Goal: Information Seeking & Learning: Learn about a topic

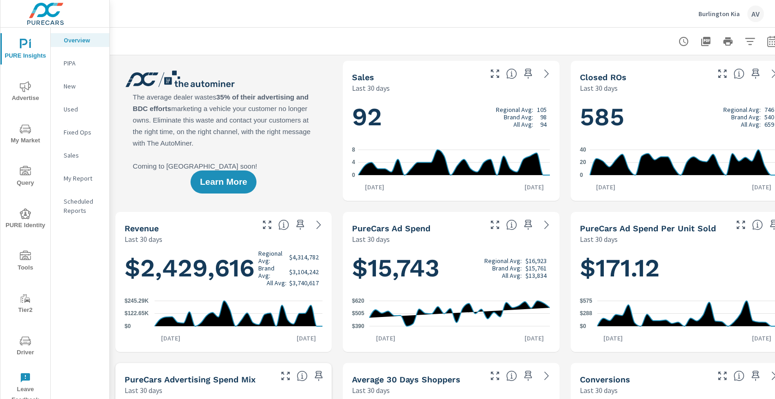
scroll to position [0, 0]
click at [177, 28] on div at bounding box center [451, 41] width 660 height 27
click at [36, 89] on span "Advertise" at bounding box center [25, 92] width 44 height 23
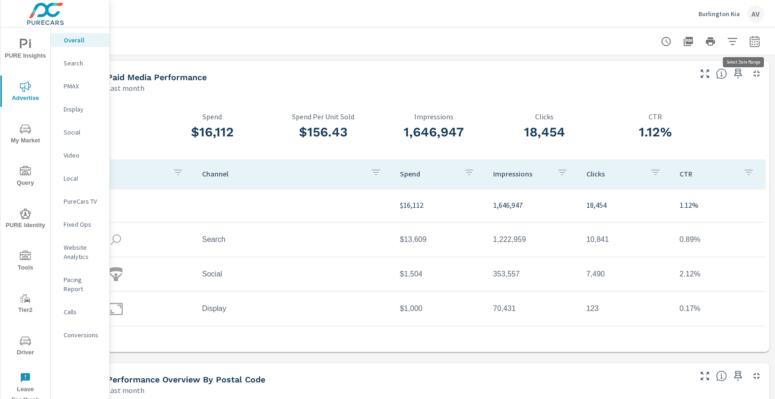
scroll to position [0, 25]
click at [749, 42] on icon "button" at bounding box center [754, 41] width 11 height 11
select select "Last month"
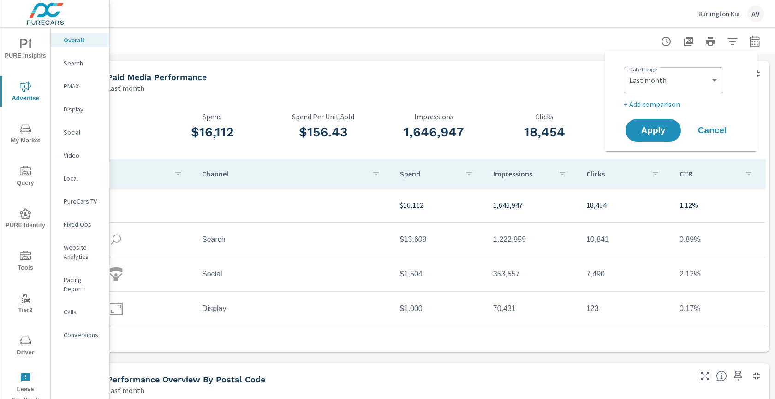
click at [670, 100] on p "+ Add comparison" at bounding box center [682, 104] width 118 height 11
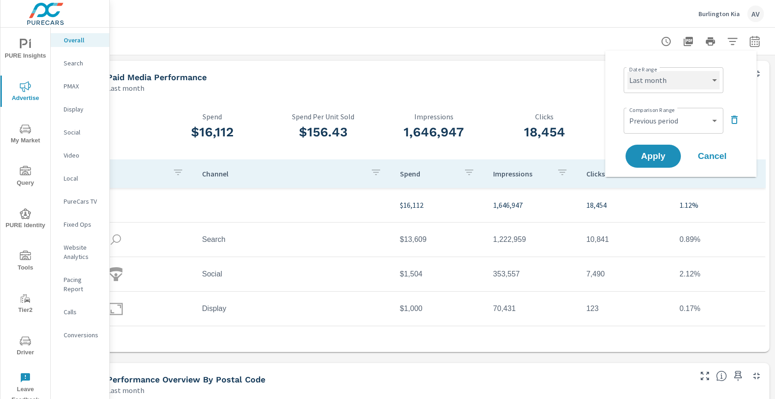
click at [688, 89] on select "Custom [DATE] Last week Last 7 days Last 14 days Last 30 days Last 45 days Last…" at bounding box center [673, 80] width 92 height 18
click at [627, 71] on select "Custom [DATE] Last week Last 7 days Last 14 days Last 30 days Last 45 days Last…" at bounding box center [673, 80] width 92 height 18
click at [705, 120] on select "Custom Previous period Previous month Previous year" at bounding box center [673, 121] width 92 height 18
click at [627, 112] on select "Custom Previous period Previous month Previous year" at bounding box center [673, 121] width 92 height 18
select select "Previous month"
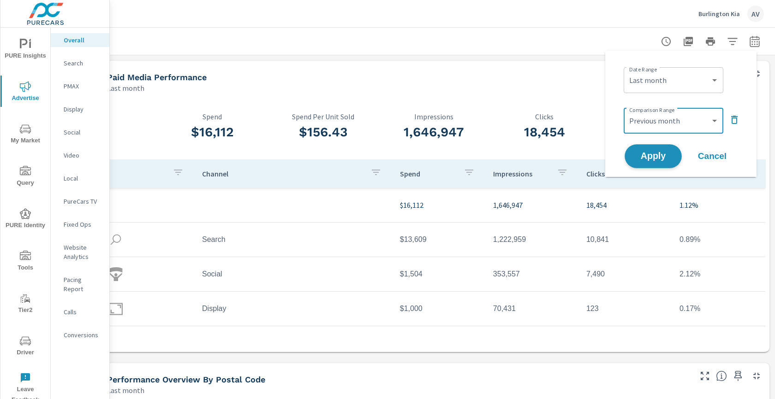
click at [665, 154] on span "Apply" at bounding box center [653, 156] width 38 height 9
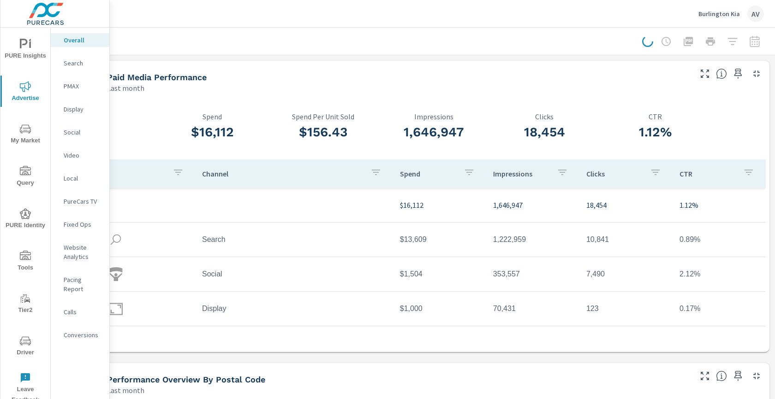
scroll to position [0, 17]
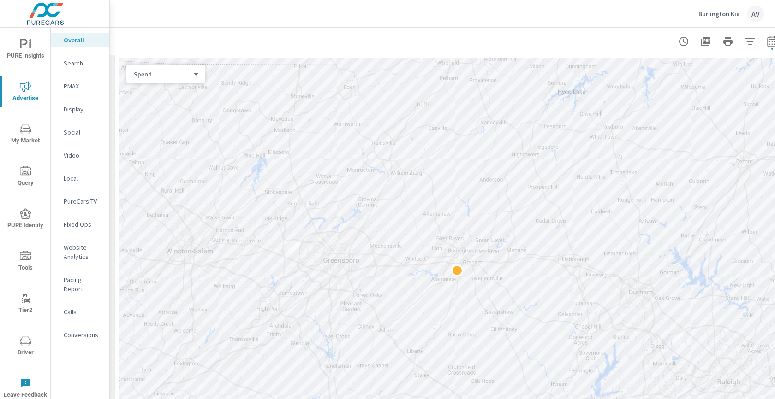
scroll to position [457, 0]
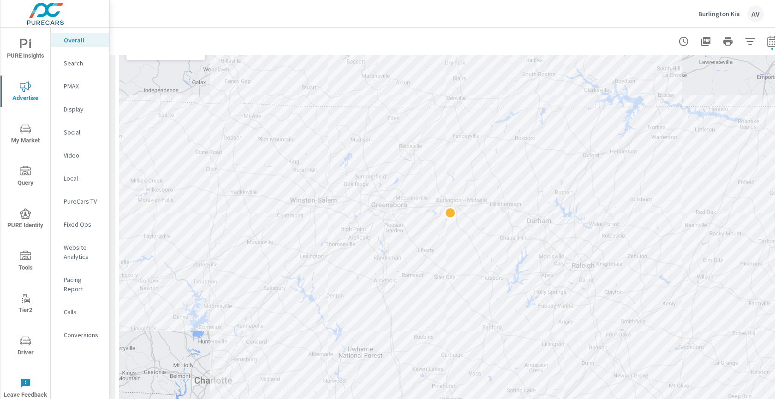
drag, startPoint x: 628, startPoint y: 225, endPoint x: 686, endPoint y: 223, distance: 58.1
click at [686, 223] on div at bounding box center [451, 241] width 664 height 414
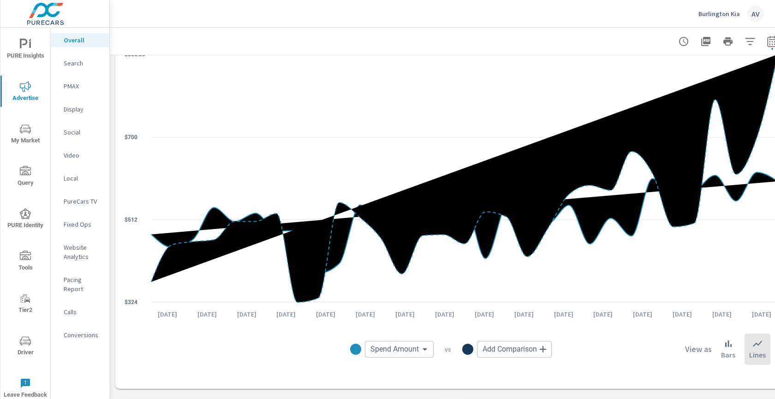
scroll to position [946, 0]
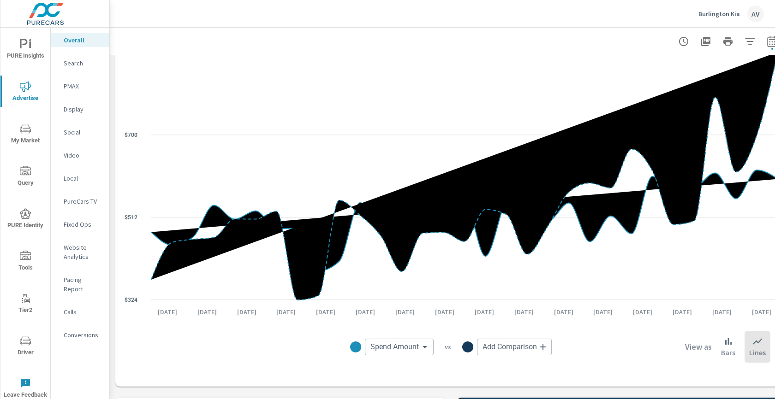
click at [408, 351] on body "PURE Insights Advertise My Market Query PURE Identity Tools Tier2 Driver Leave …" at bounding box center [387, 199] width 775 height 399
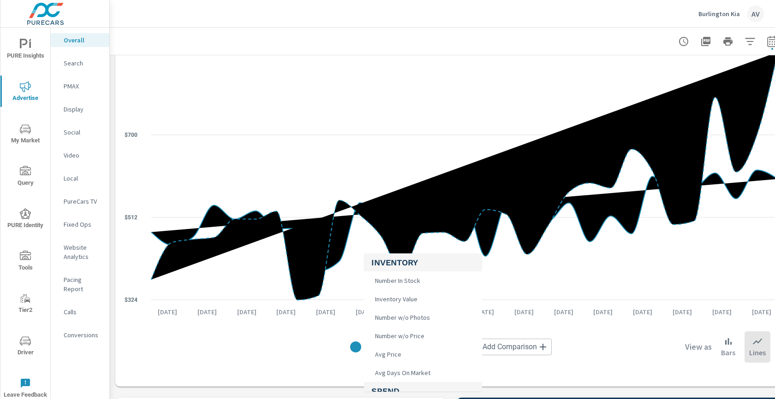
click at [123, 325] on div at bounding box center [387, 199] width 775 height 399
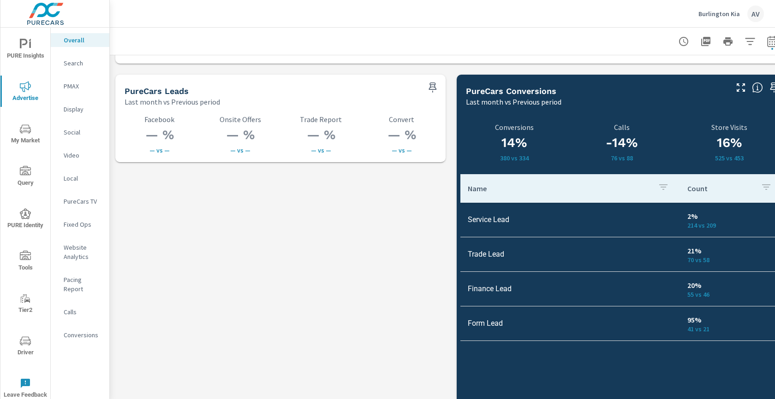
scroll to position [1263, 0]
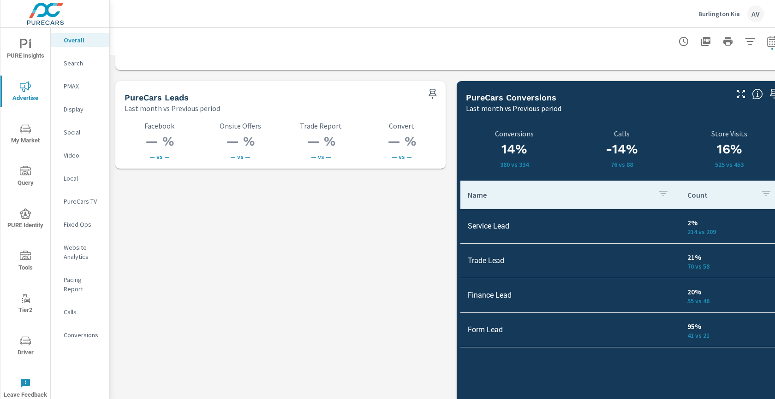
click at [76, 64] on p "Search" at bounding box center [83, 63] width 38 height 9
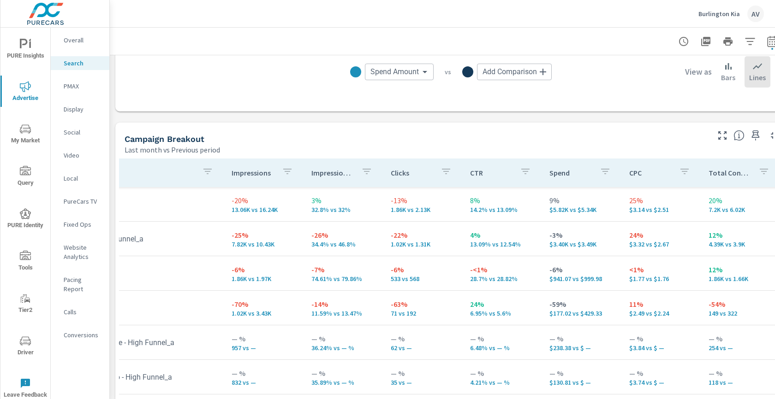
scroll to position [831, 0]
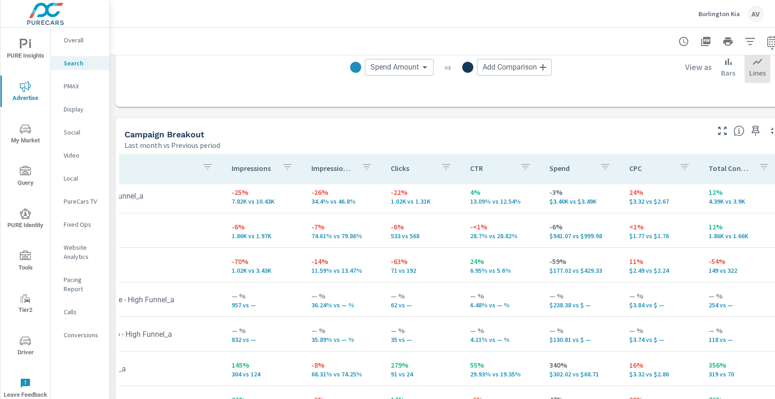
scroll to position [22, 60]
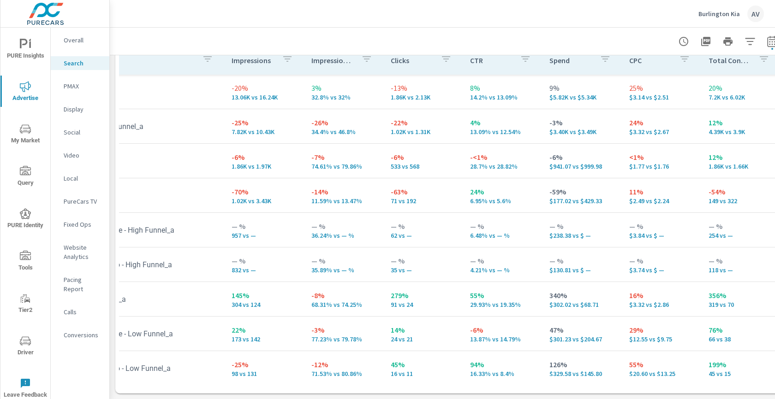
scroll to position [946, 0]
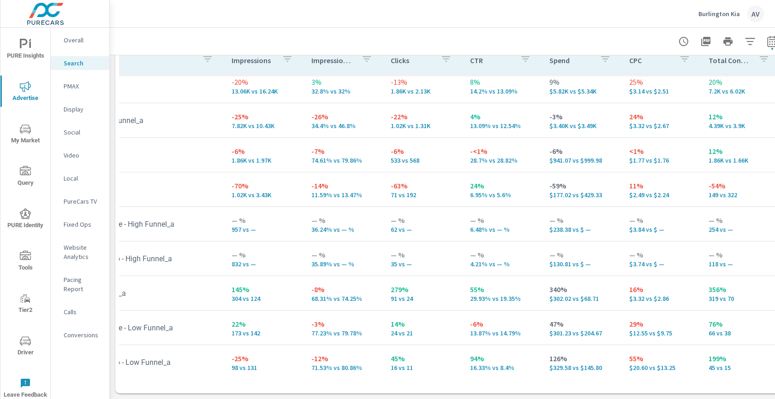
scroll to position [0, 60]
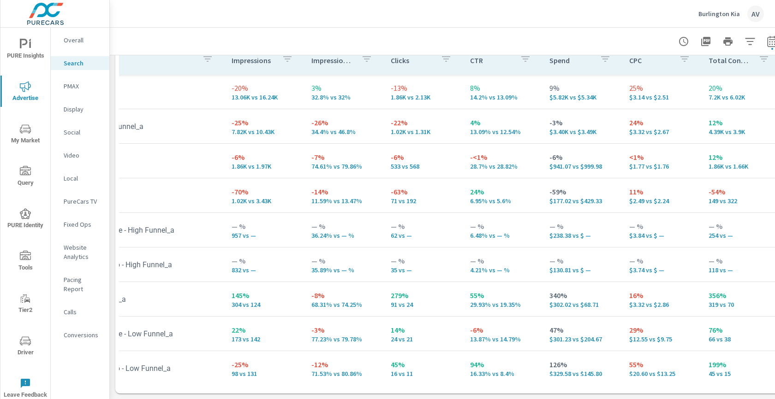
click at [75, 41] on p "Overall" at bounding box center [83, 40] width 38 height 9
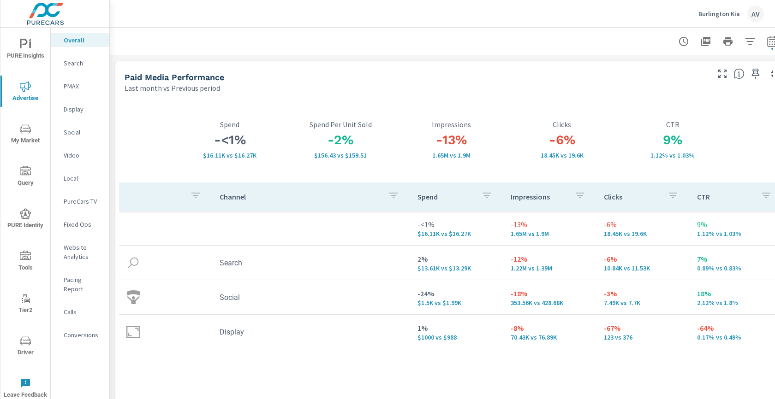
click at [26, 60] on span "PURE Insights" at bounding box center [25, 50] width 44 height 23
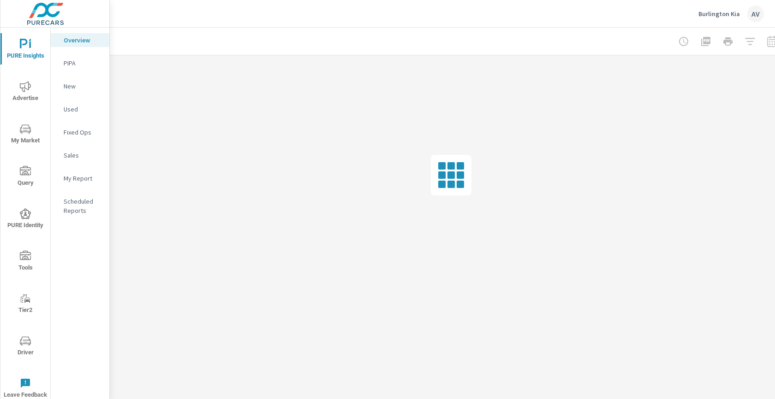
click at [82, 176] on p "My Report" at bounding box center [83, 178] width 38 height 9
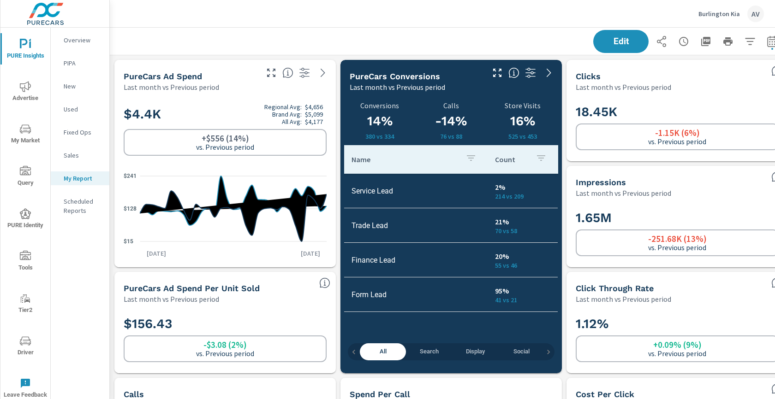
scroll to position [657, 0]
click at [285, 35] on div "Edit" at bounding box center [451, 41] width 660 height 27
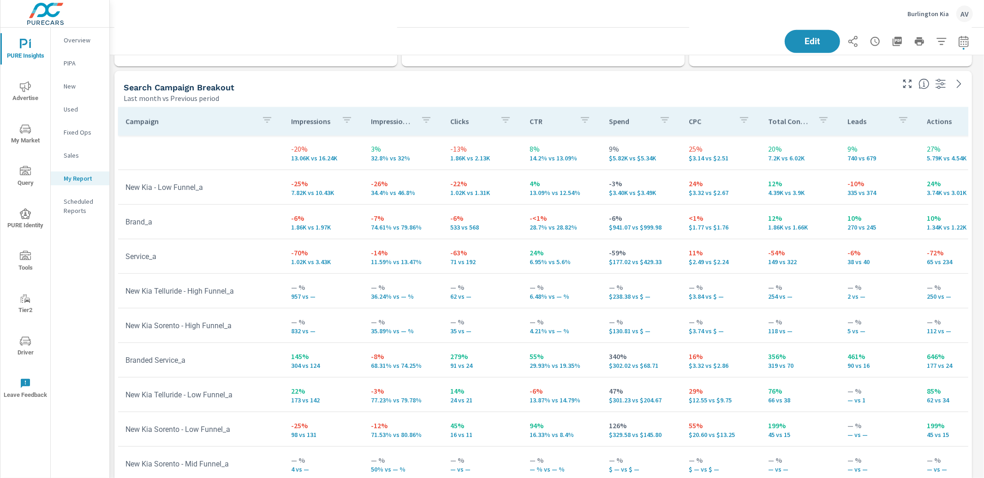
scroll to position [457, 0]
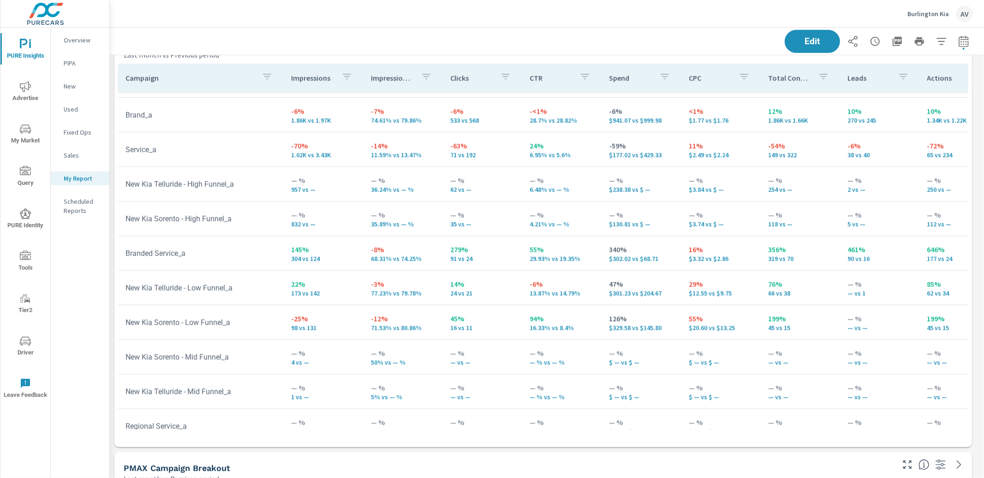
scroll to position [85, 0]
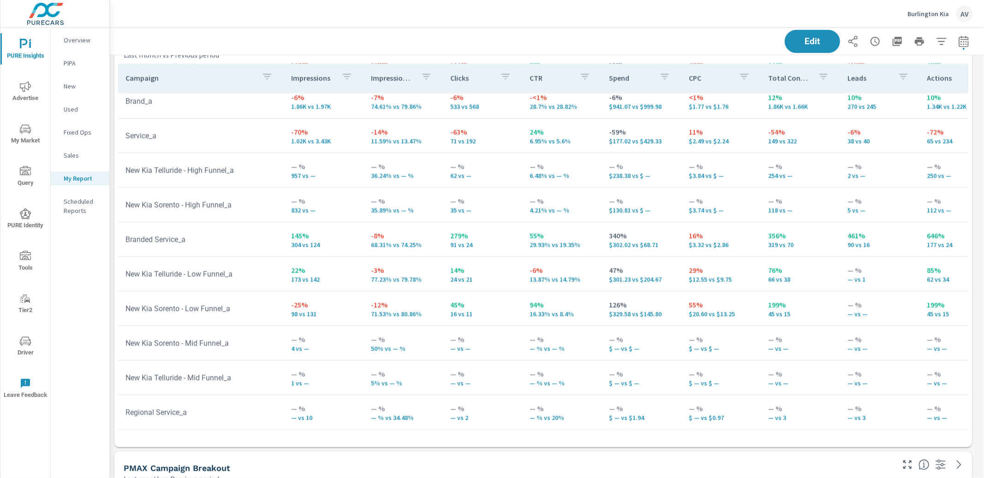
scroll to position [66, 0]
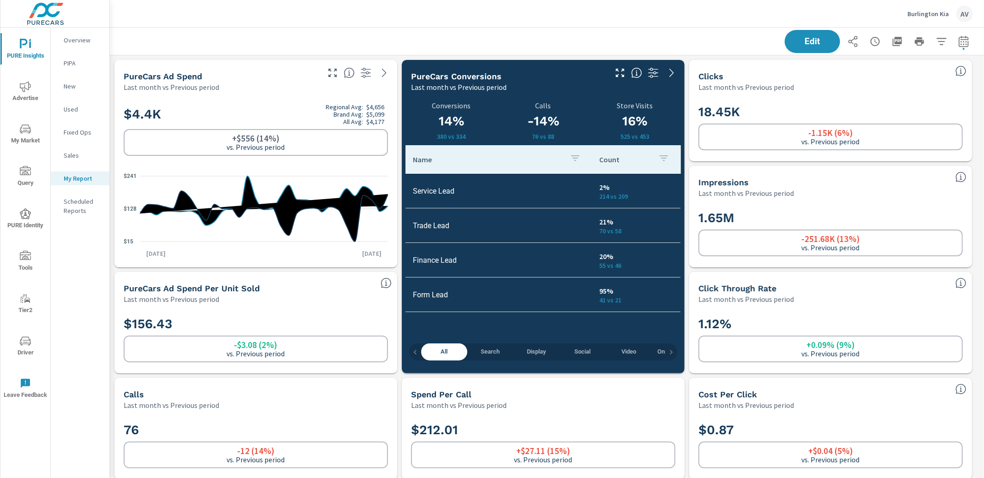
click at [115, 41] on div "Edit" at bounding box center [547, 41] width 874 height 27
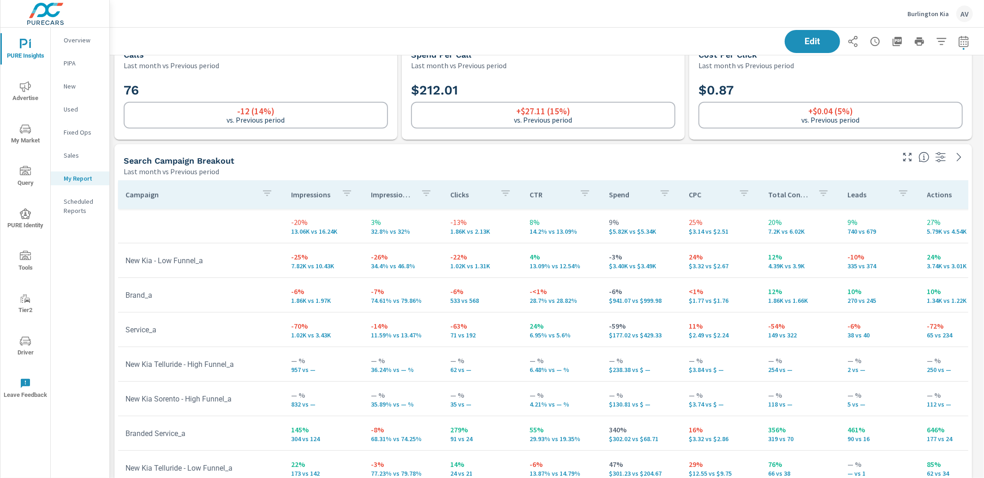
scroll to position [342, 0]
click at [24, 135] on span "My Market" at bounding box center [25, 135] width 44 height 23
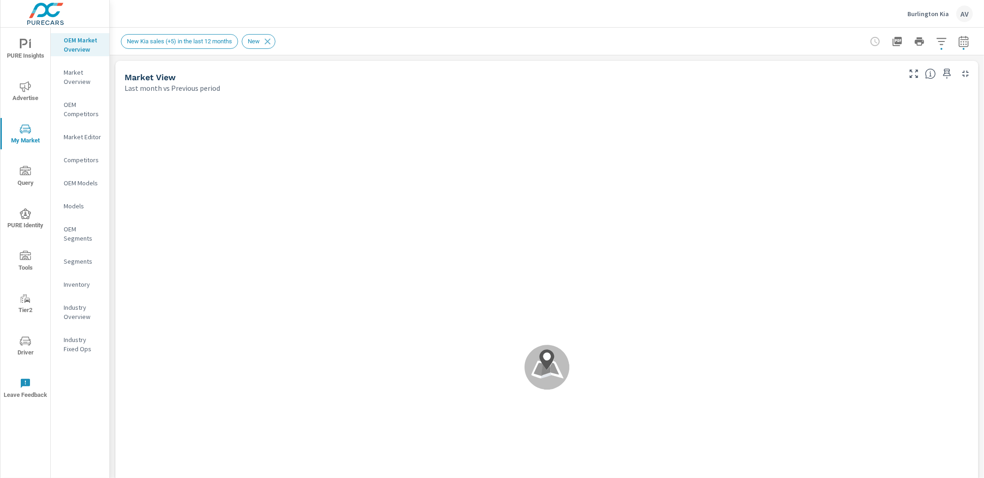
click at [77, 74] on p "Market Overview" at bounding box center [83, 77] width 38 height 18
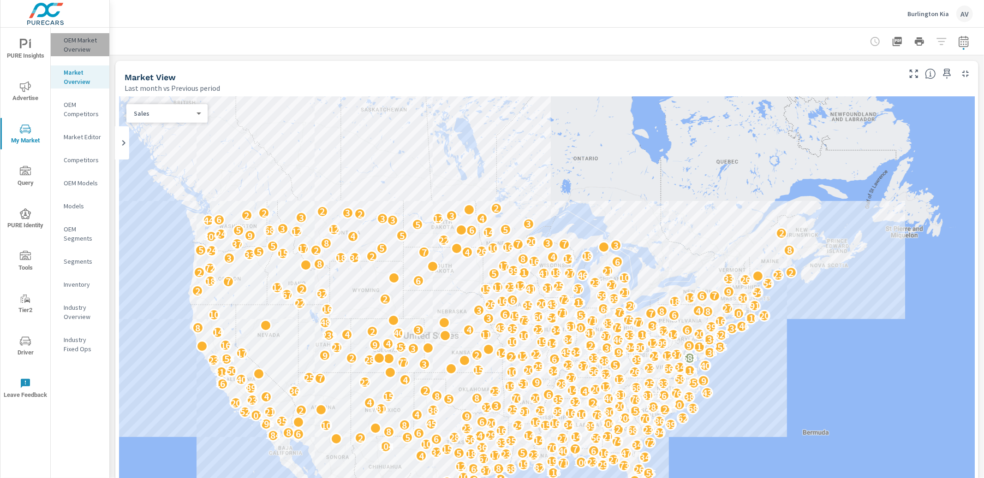
click at [86, 36] on p "OEM Market Overview" at bounding box center [83, 45] width 38 height 18
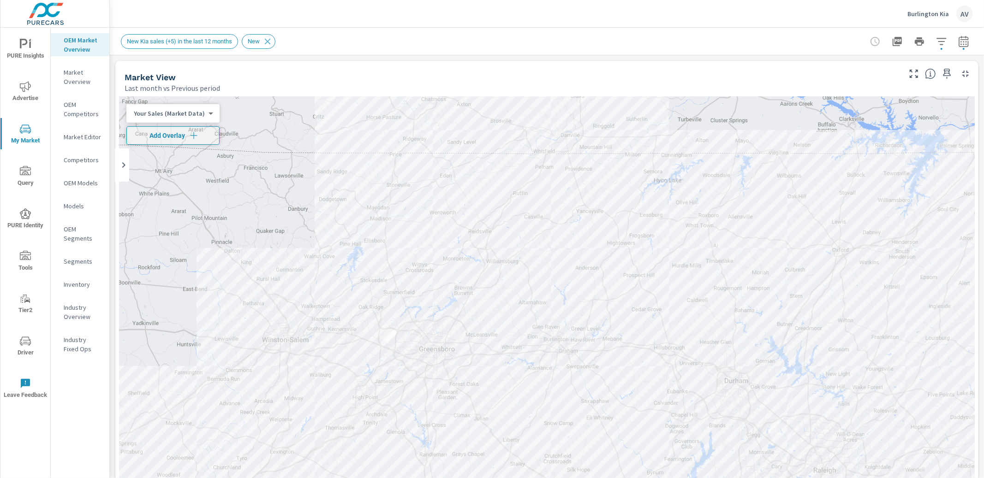
click at [774, 39] on icon "button" at bounding box center [963, 41] width 10 height 11
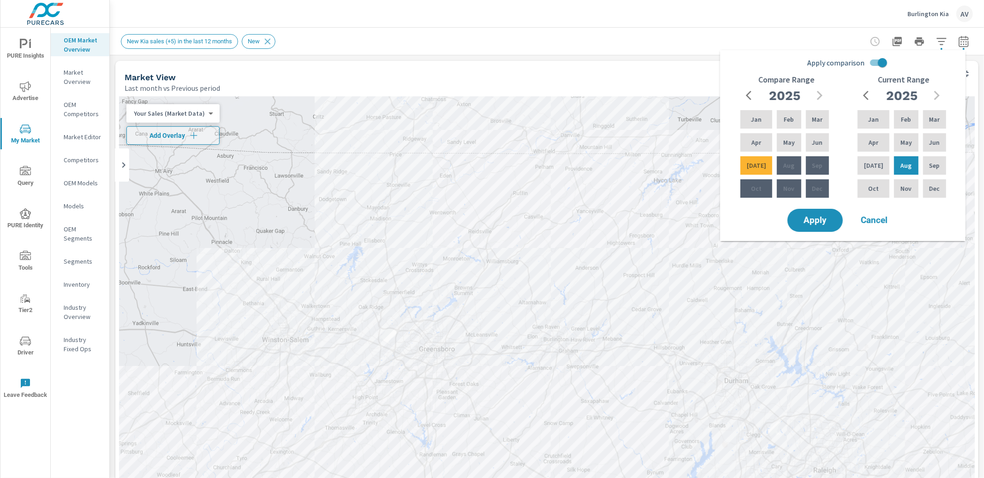
click at [675, 62] on div "Market View Last month vs Previous period" at bounding box center [508, 77] width 787 height 33
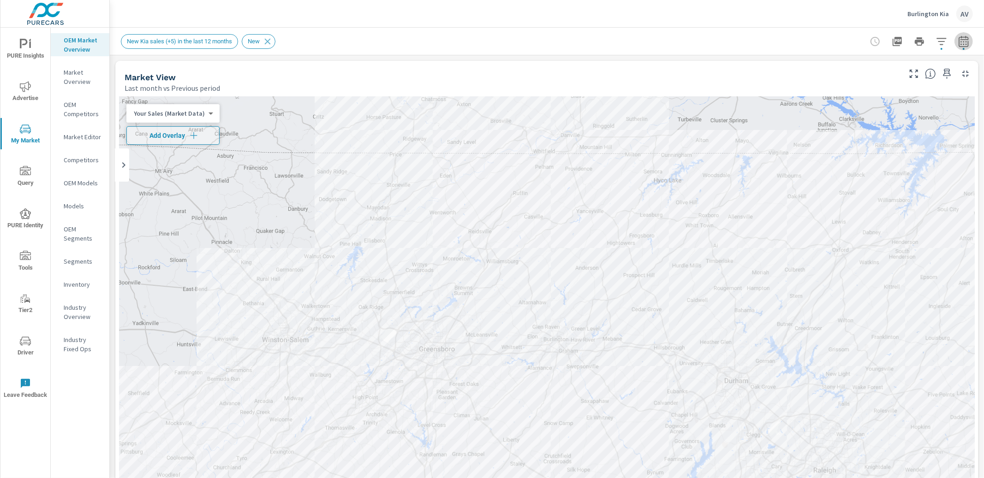
click at [774, 43] on icon "button" at bounding box center [963, 41] width 10 height 11
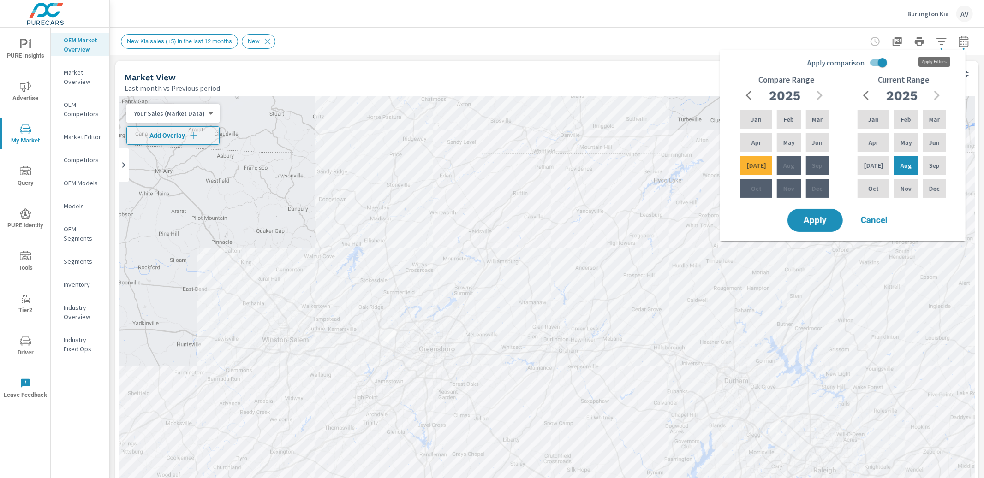
click at [774, 40] on icon "button" at bounding box center [941, 41] width 11 height 11
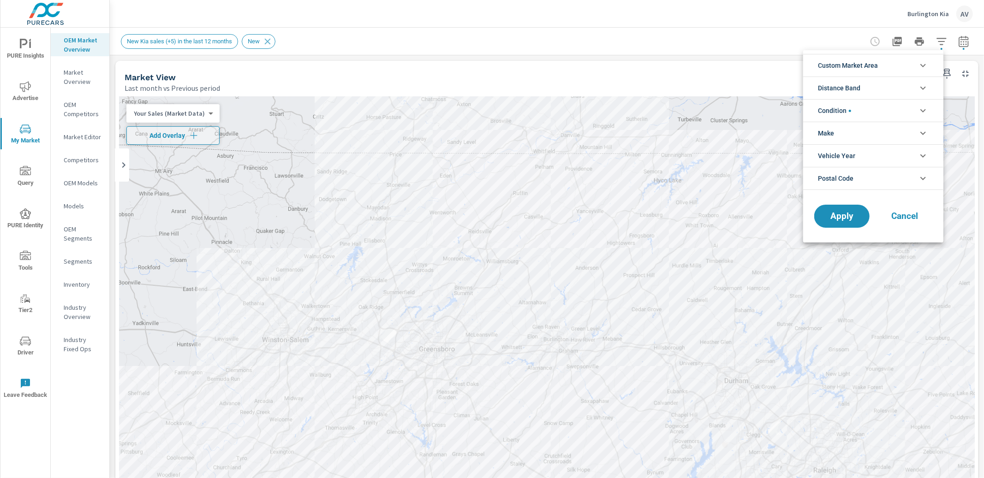
click at [774, 68] on span "Custom Market Area" at bounding box center [848, 65] width 60 height 22
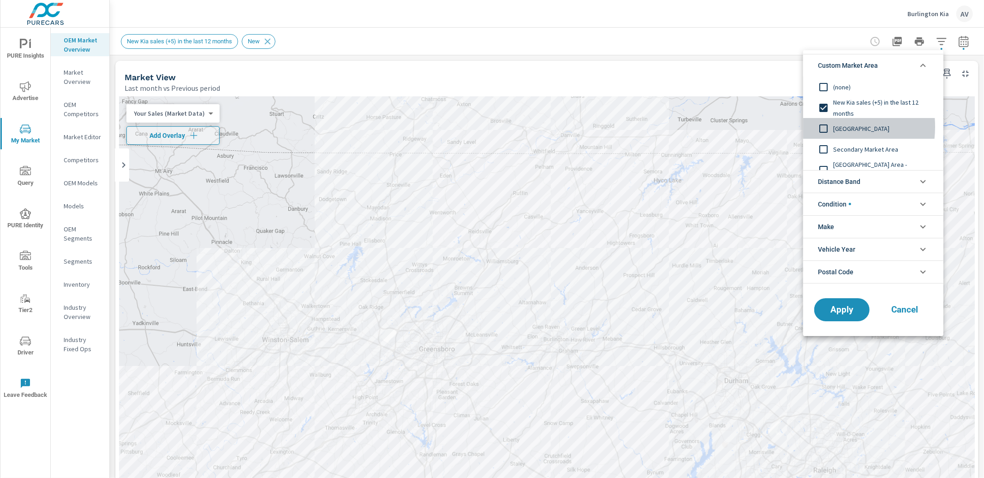
click at [774, 127] on input "filter options" at bounding box center [822, 128] width 19 height 19
click at [774, 211] on span "Condition" at bounding box center [834, 204] width 33 height 22
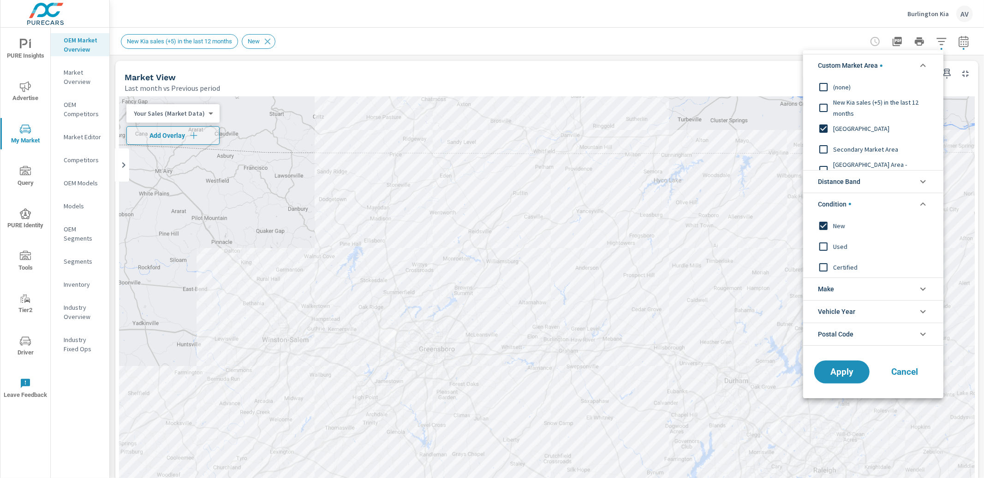
click at [774, 206] on li "Condition" at bounding box center [873, 204] width 140 height 23
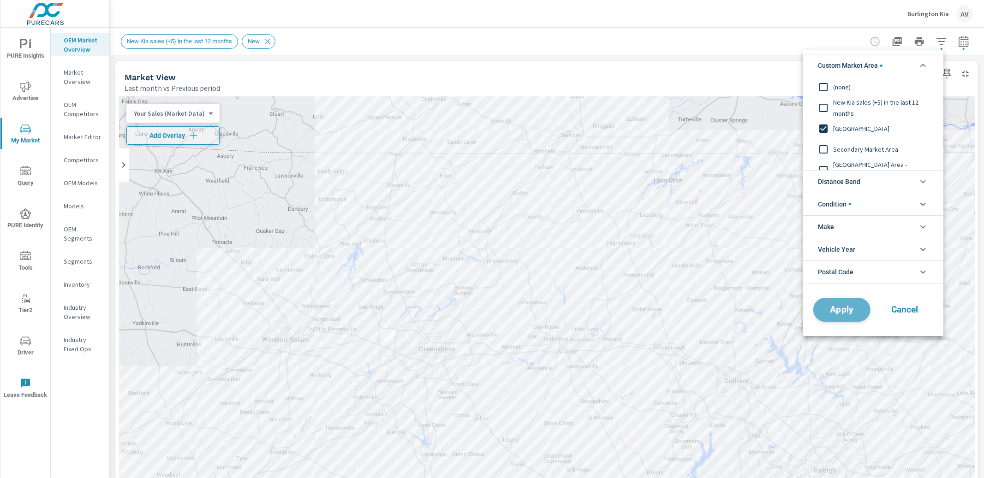
click at [774, 305] on span "Apply" at bounding box center [842, 309] width 38 height 9
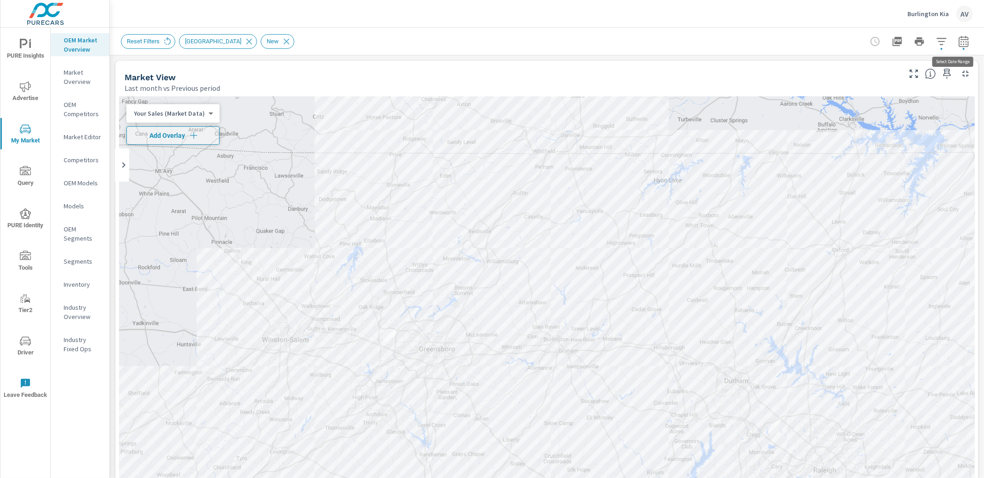
click at [774, 46] on icon "button" at bounding box center [963, 41] width 10 height 11
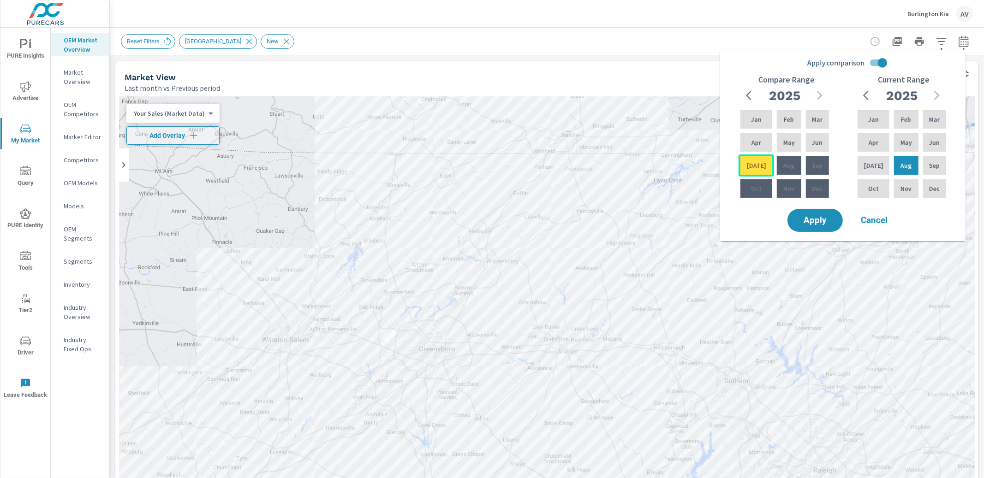
click at [748, 161] on div "[DATE]" at bounding box center [756, 165] width 36 height 22
click at [774, 218] on span "Apply" at bounding box center [815, 220] width 38 height 9
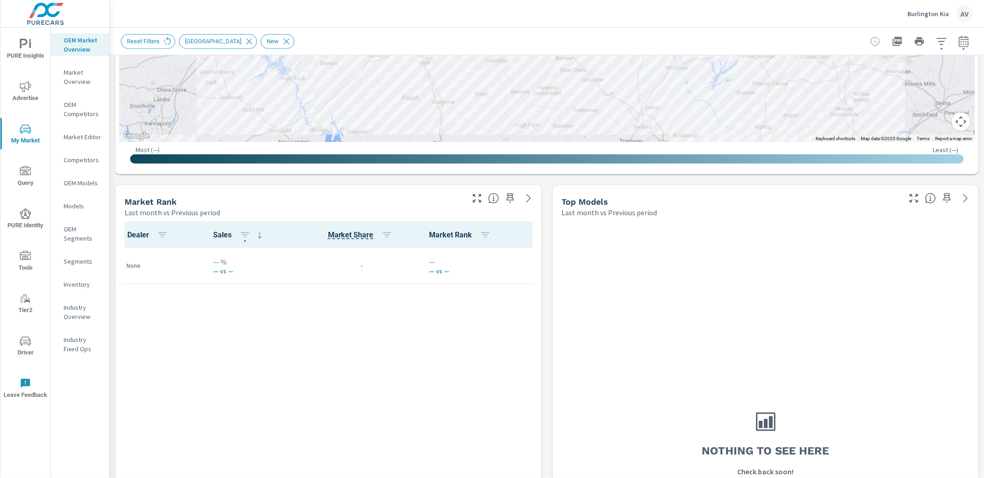
scroll to position [487, 0]
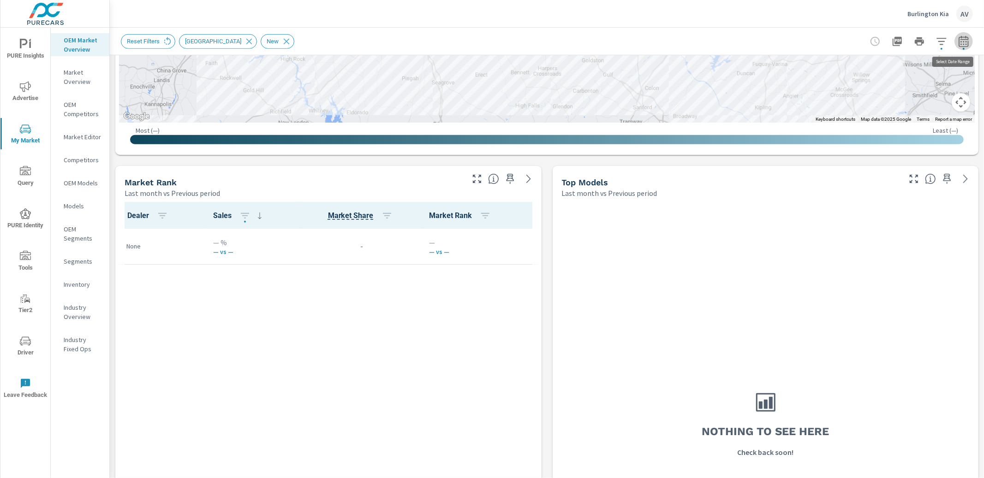
click at [774, 44] on icon "button" at bounding box center [963, 41] width 11 height 11
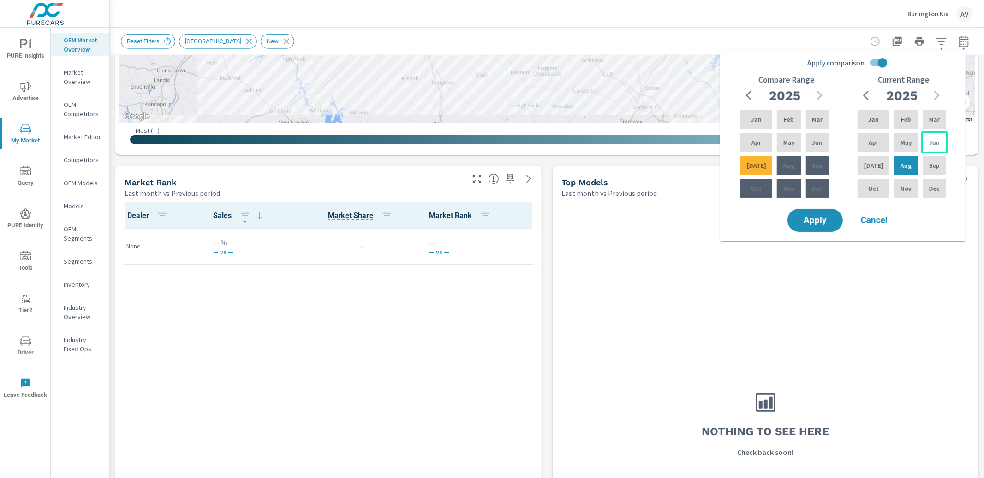
click at [774, 142] on p "Jun" at bounding box center [934, 142] width 11 height 9
click at [774, 122] on p "Jan" at bounding box center [873, 119] width 11 height 9
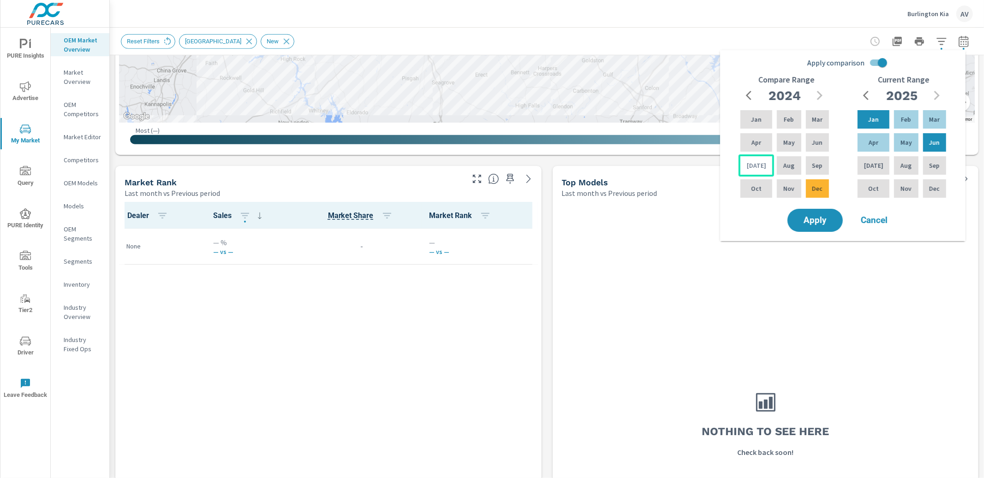
click at [759, 171] on div "[DATE]" at bounding box center [756, 165] width 36 height 22
click at [774, 186] on p "Dec" at bounding box center [817, 188] width 11 height 9
click at [774, 219] on button "Apply" at bounding box center [814, 220] width 57 height 24
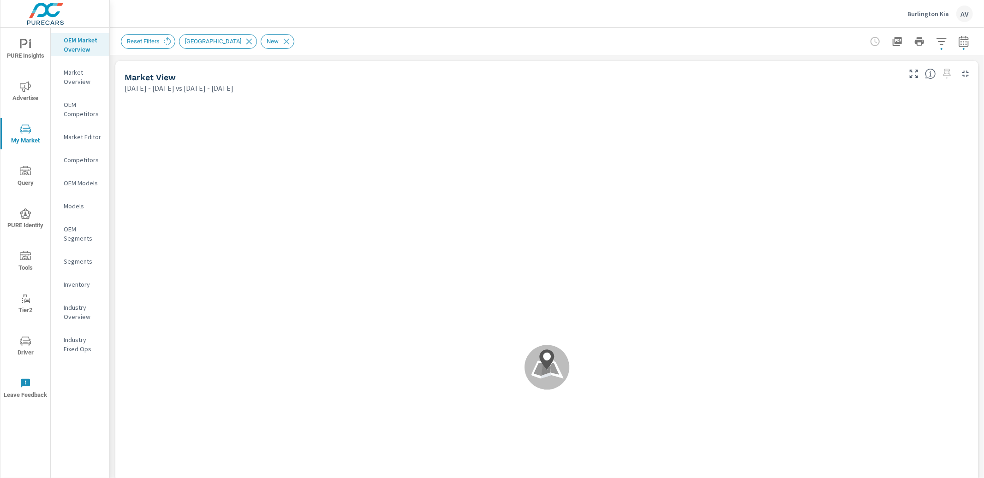
scroll to position [0, 0]
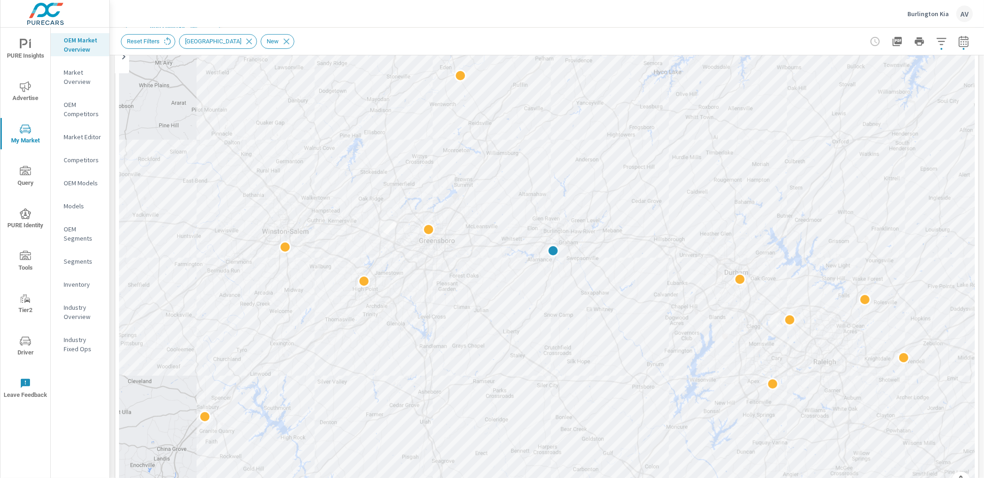
scroll to position [107, 0]
click at [109, 152] on div "PURE Insights Advertise My Market Query PURE Identity Tools Tier2 Driver Leave …" at bounding box center [55, 239] width 110 height 478
drag, startPoint x: 775, startPoint y: 236, endPoint x: 498, endPoint y: 199, distance: 279.1
click at [498, 199] on div at bounding box center [546, 246] width 855 height 513
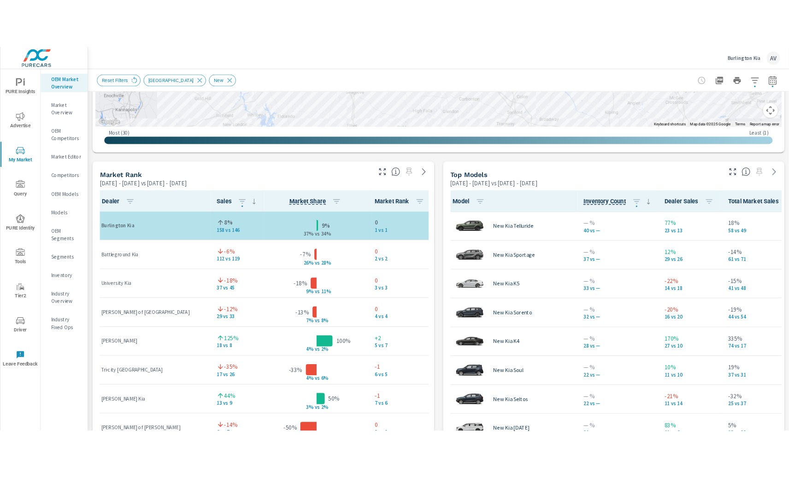
scroll to position [509, 0]
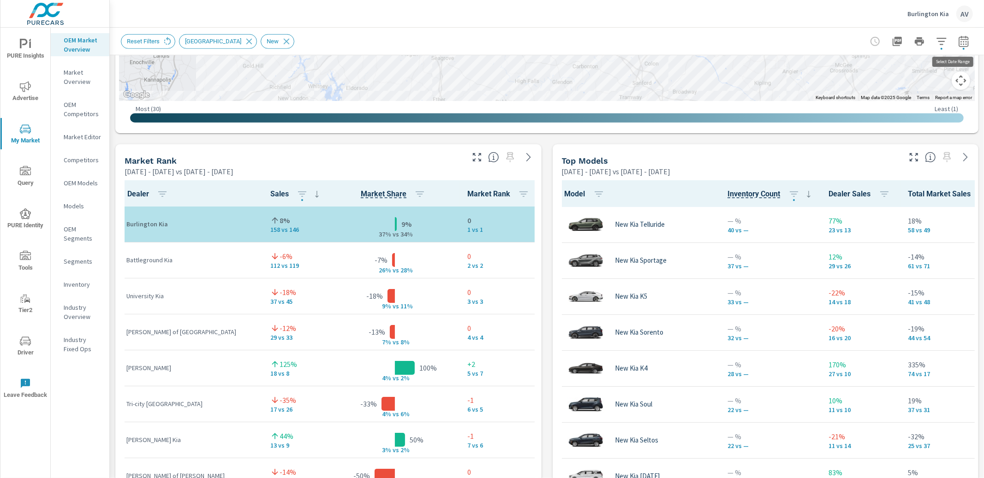
click at [774, 42] on icon "button" at bounding box center [963, 41] width 11 height 11
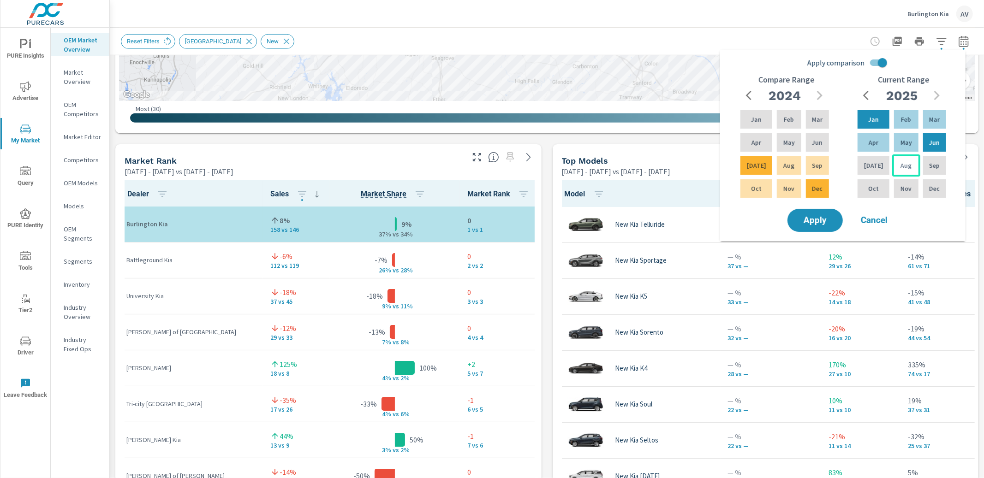
click at [774, 164] on p "Aug" at bounding box center [905, 165] width 11 height 9
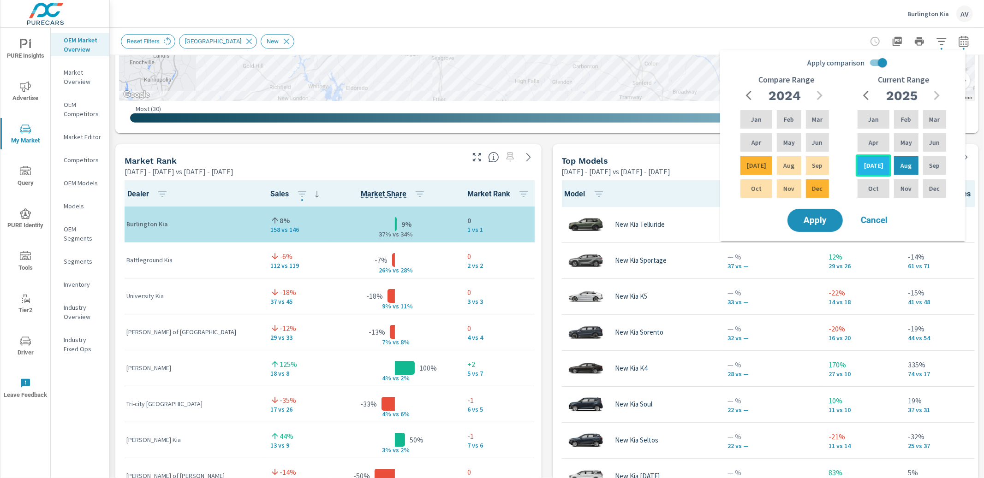
click at [774, 165] on div "[DATE]" at bounding box center [873, 165] width 36 height 22
click at [774, 163] on p "[DATE]" at bounding box center [873, 165] width 19 height 9
click at [774, 97] on icon "button" at bounding box center [820, 95] width 6 height 9
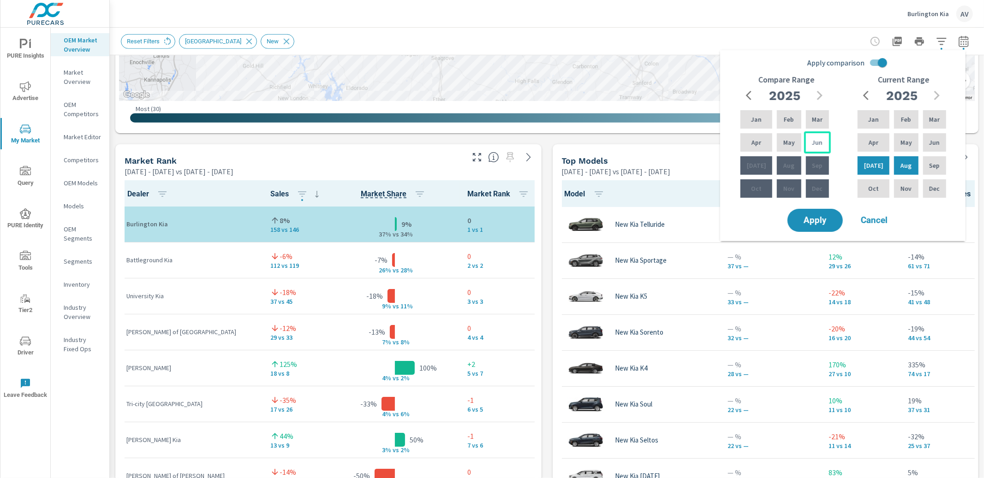
click at [774, 143] on p "Jun" at bounding box center [817, 142] width 11 height 9
click at [774, 143] on p "May" at bounding box center [789, 142] width 12 height 9
click at [774, 216] on span "Apply" at bounding box center [815, 220] width 38 height 9
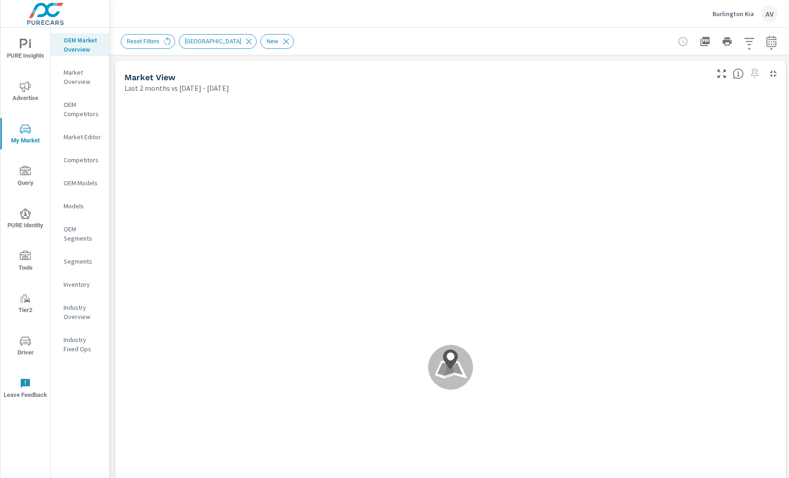
click at [115, 77] on div "Market View Last 2 months vs [DATE] - [DATE]" at bounding box center [413, 77] width 596 height 33
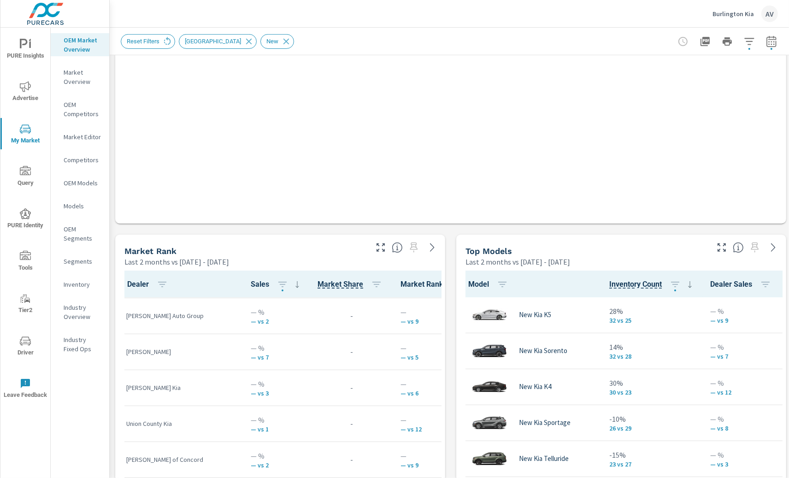
scroll to position [294, 0]
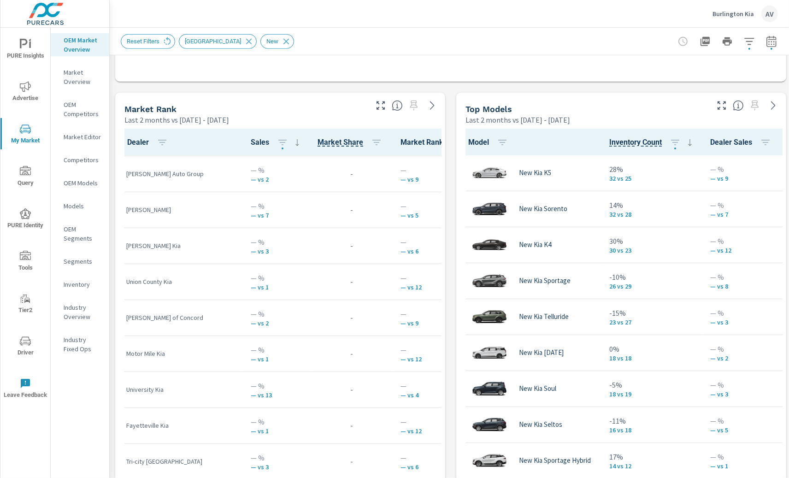
scroll to position [596, 0]
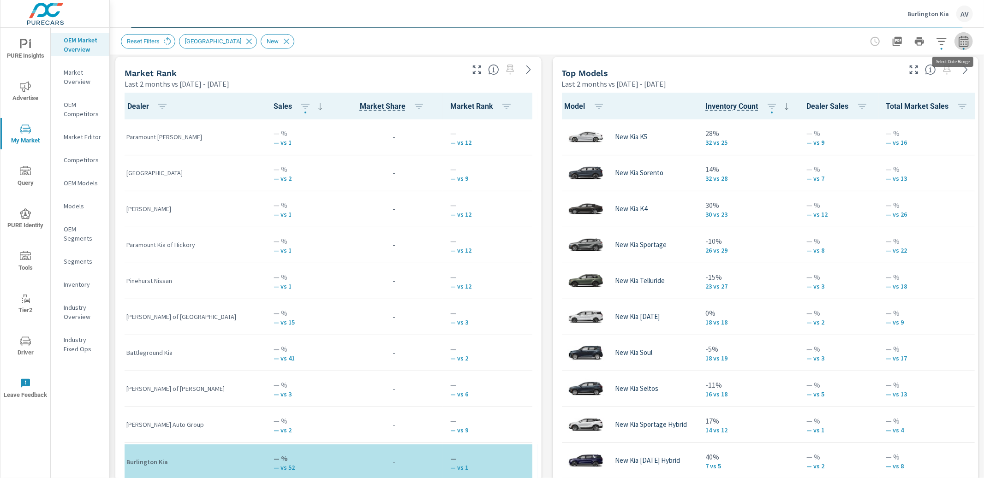
click at [774, 44] on button "button" at bounding box center [963, 41] width 18 height 18
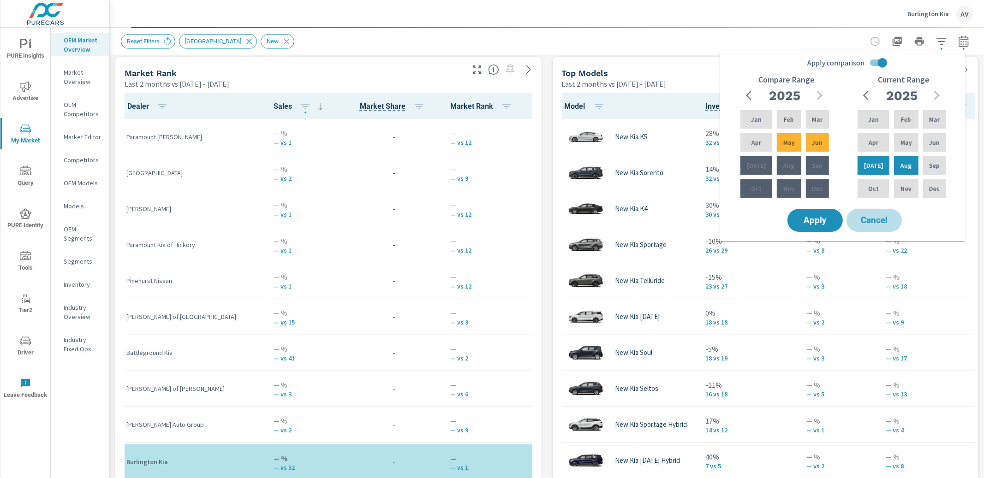
click at [774, 220] on span "Cancel" at bounding box center [873, 220] width 37 height 8
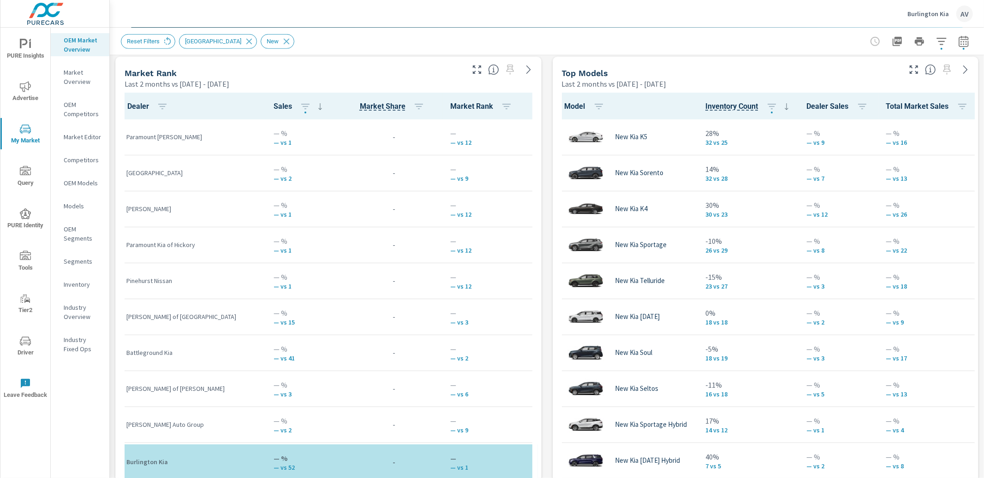
drag, startPoint x: 542, startPoint y: 136, endPoint x: 458, endPoint y: 84, distance: 98.5
click at [542, 136] on div "Market View Last 2 months vs [DATE] - [DATE] Most ( — ) Least ( — ) Your Sales …" at bounding box center [547, 248] width 874 height 1579
click at [774, 43] on icon "button" at bounding box center [963, 41] width 11 height 11
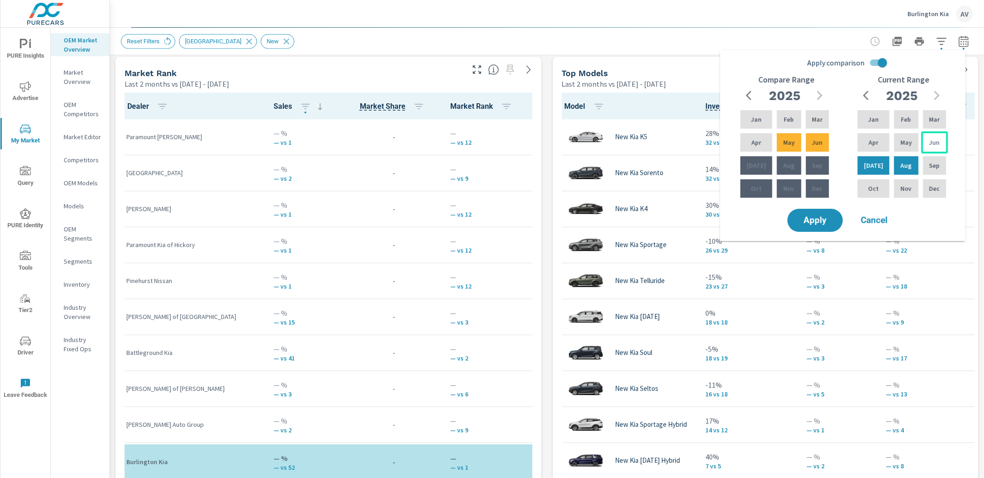
click at [774, 144] on div "Jun" at bounding box center [934, 142] width 27 height 22
click at [774, 141] on p "Jun" at bounding box center [934, 142] width 11 height 9
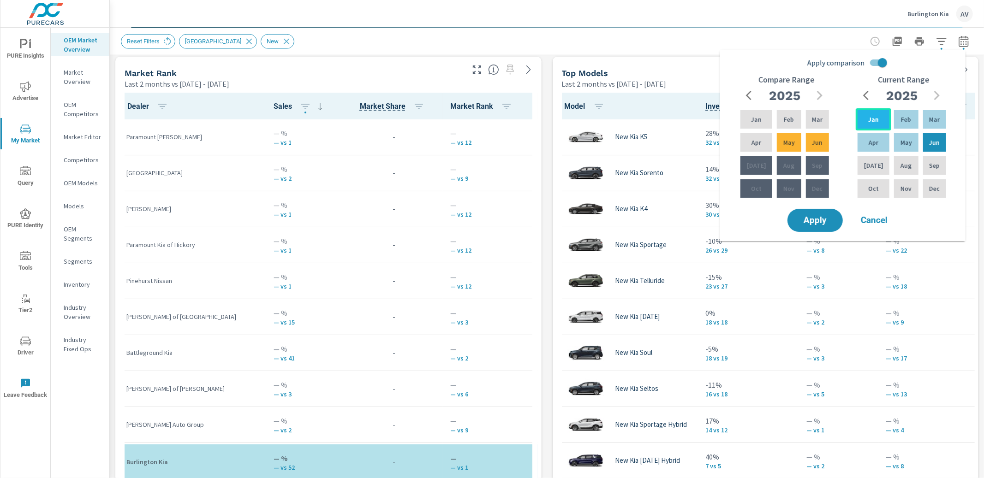
click at [774, 119] on p "Jan" at bounding box center [873, 119] width 11 height 9
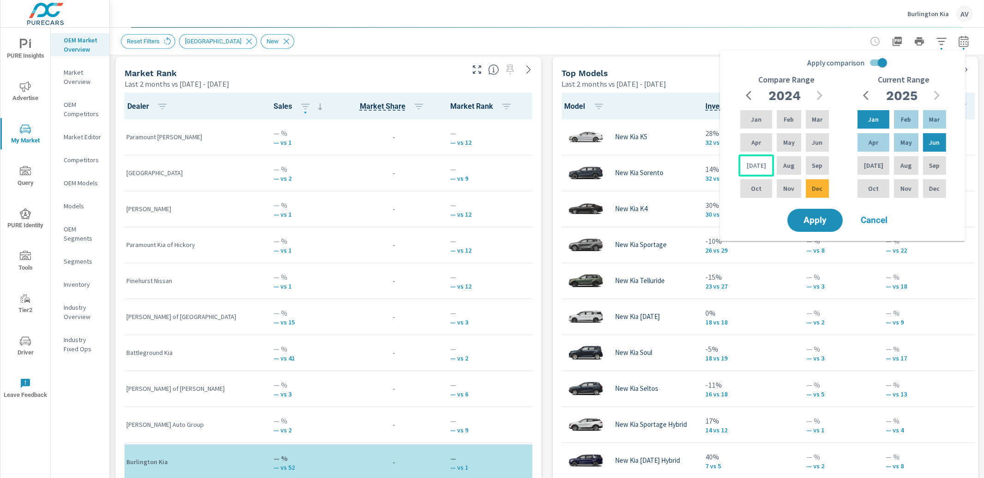
click at [758, 172] on div "[DATE]" at bounding box center [756, 165] width 36 height 22
click at [774, 189] on div "Dec" at bounding box center [817, 189] width 27 height 22
click at [774, 219] on span "Apply" at bounding box center [815, 220] width 38 height 9
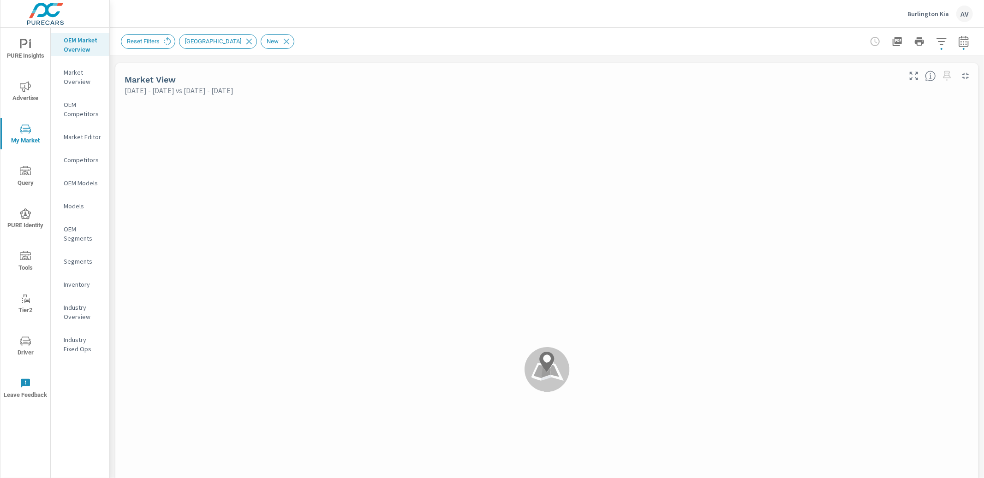
scroll to position [0, 0]
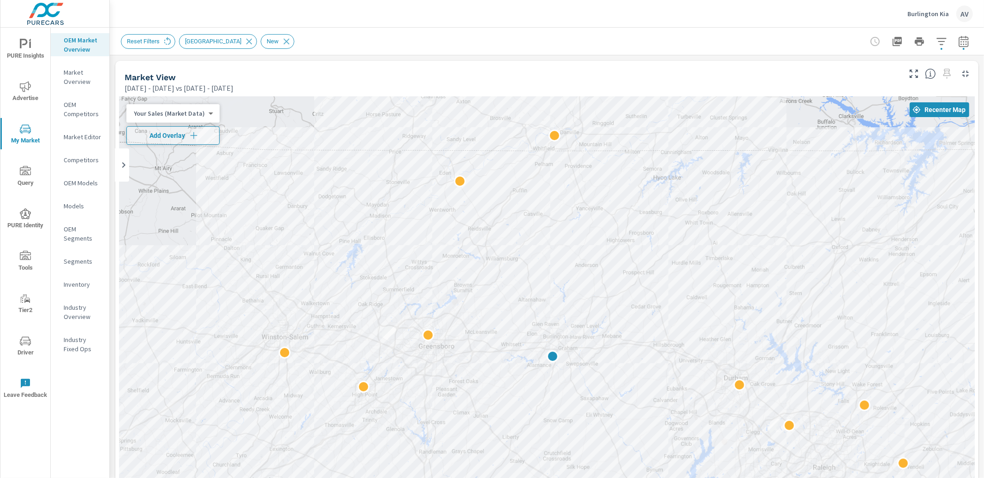
scroll to position [0, 0]
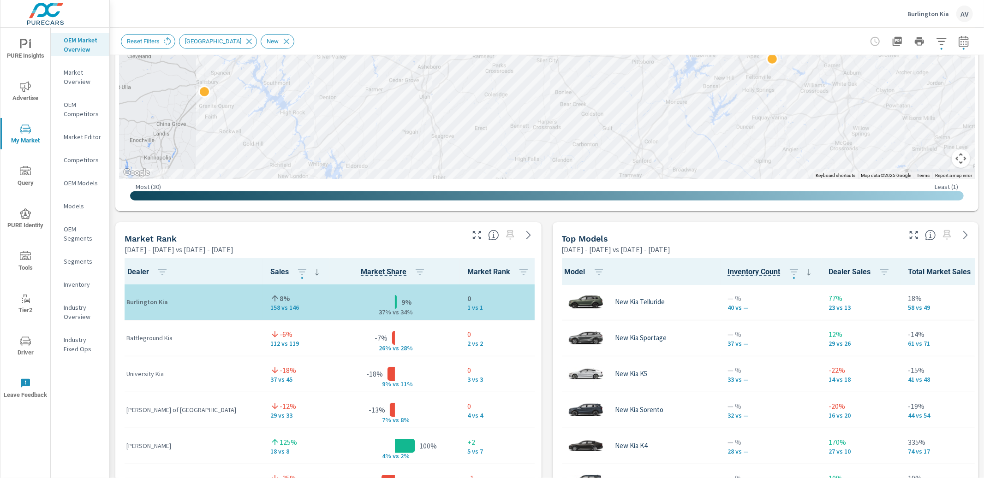
scroll to position [469, 0]
